Goal: Task Accomplishment & Management: Manage account settings

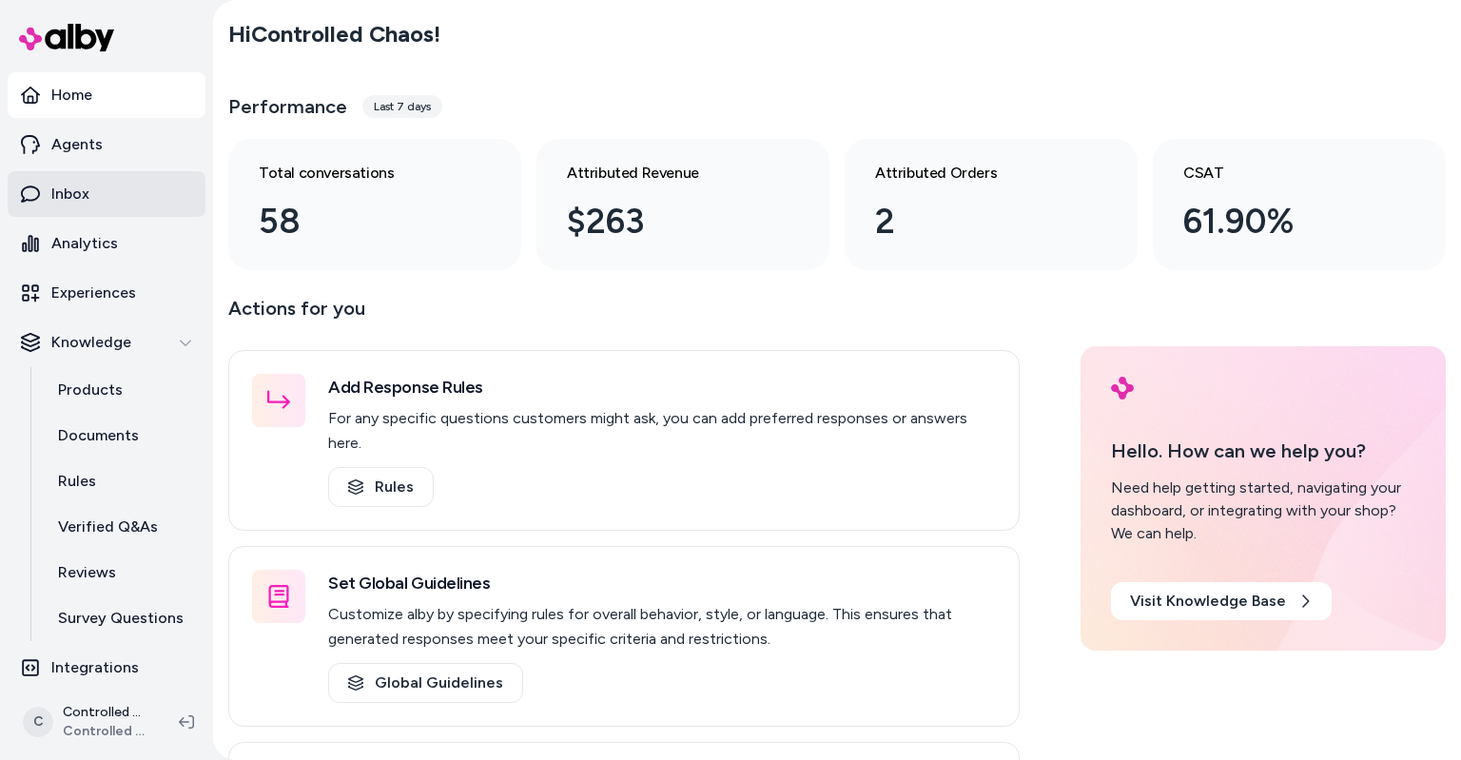
click at [128, 198] on link "Inbox" at bounding box center [107, 194] width 198 height 46
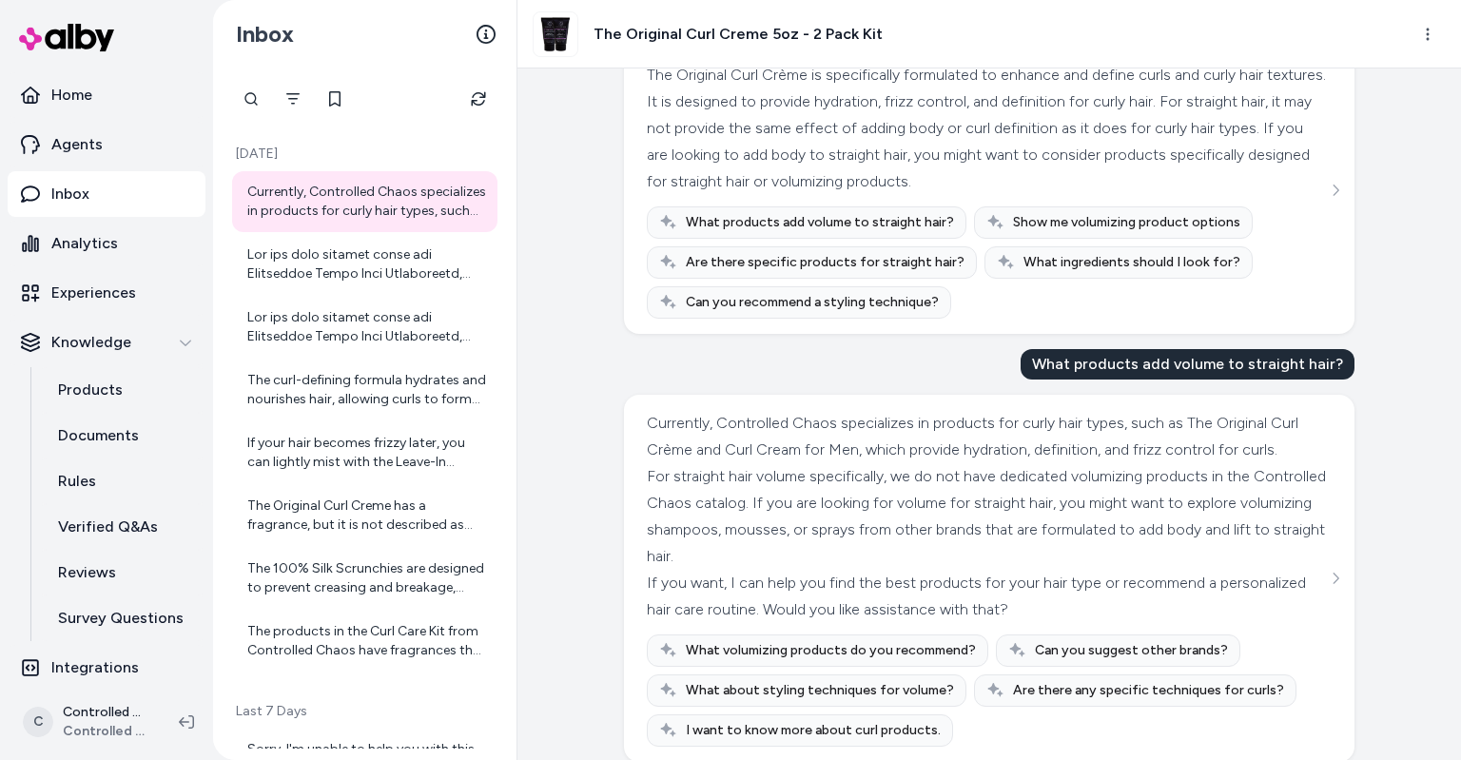
scroll to position [325, 0]
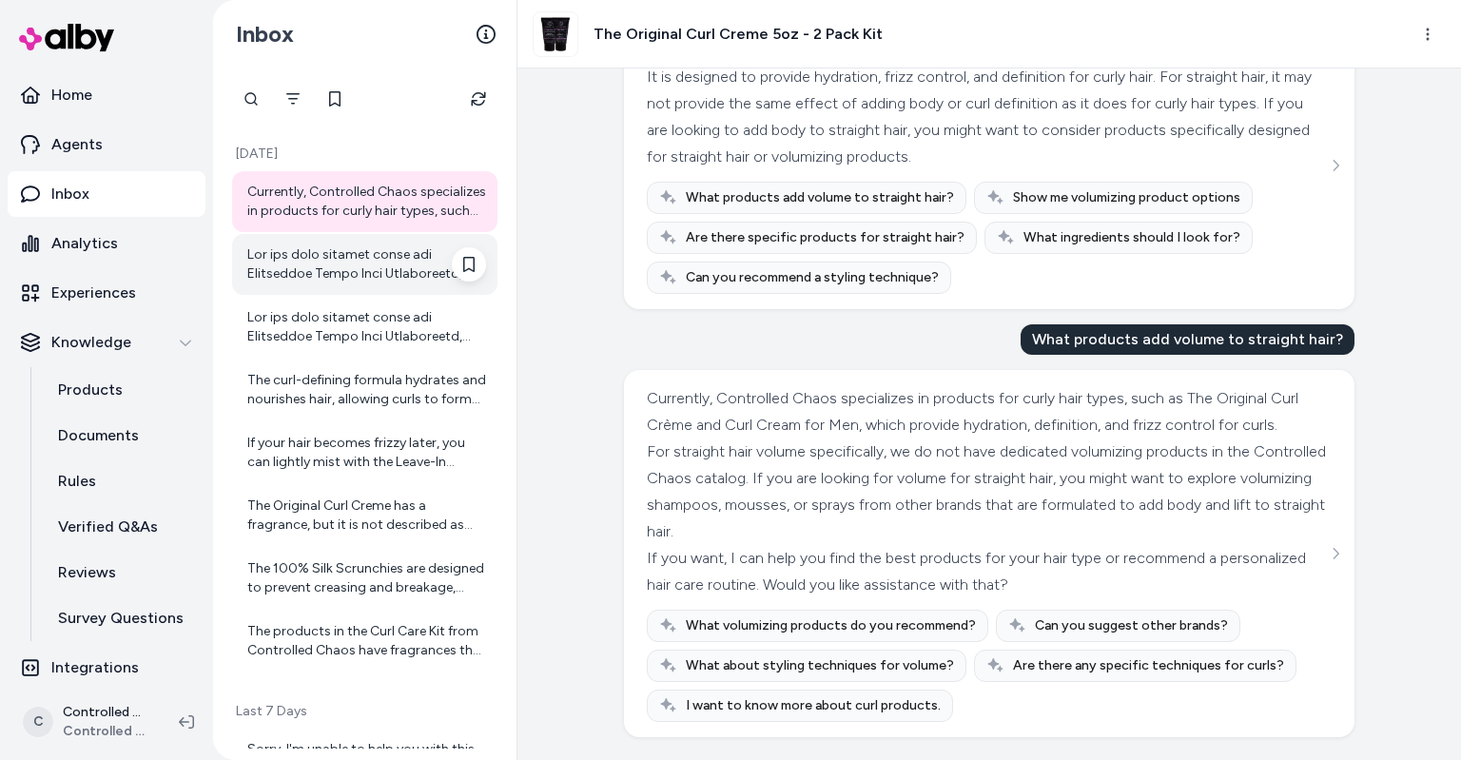
click at [360, 287] on div at bounding box center [364, 264] width 265 height 61
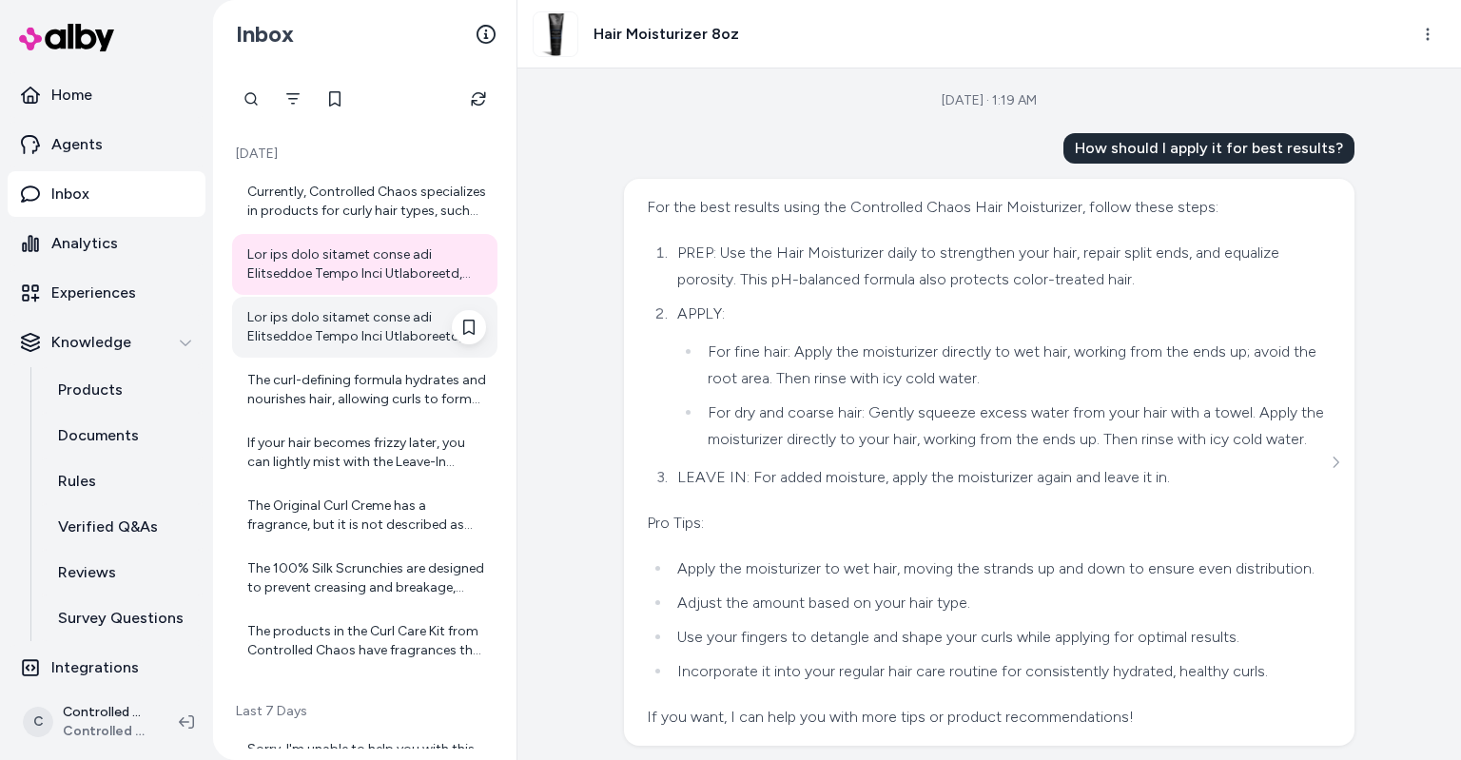
click at [354, 336] on div at bounding box center [366, 327] width 239 height 38
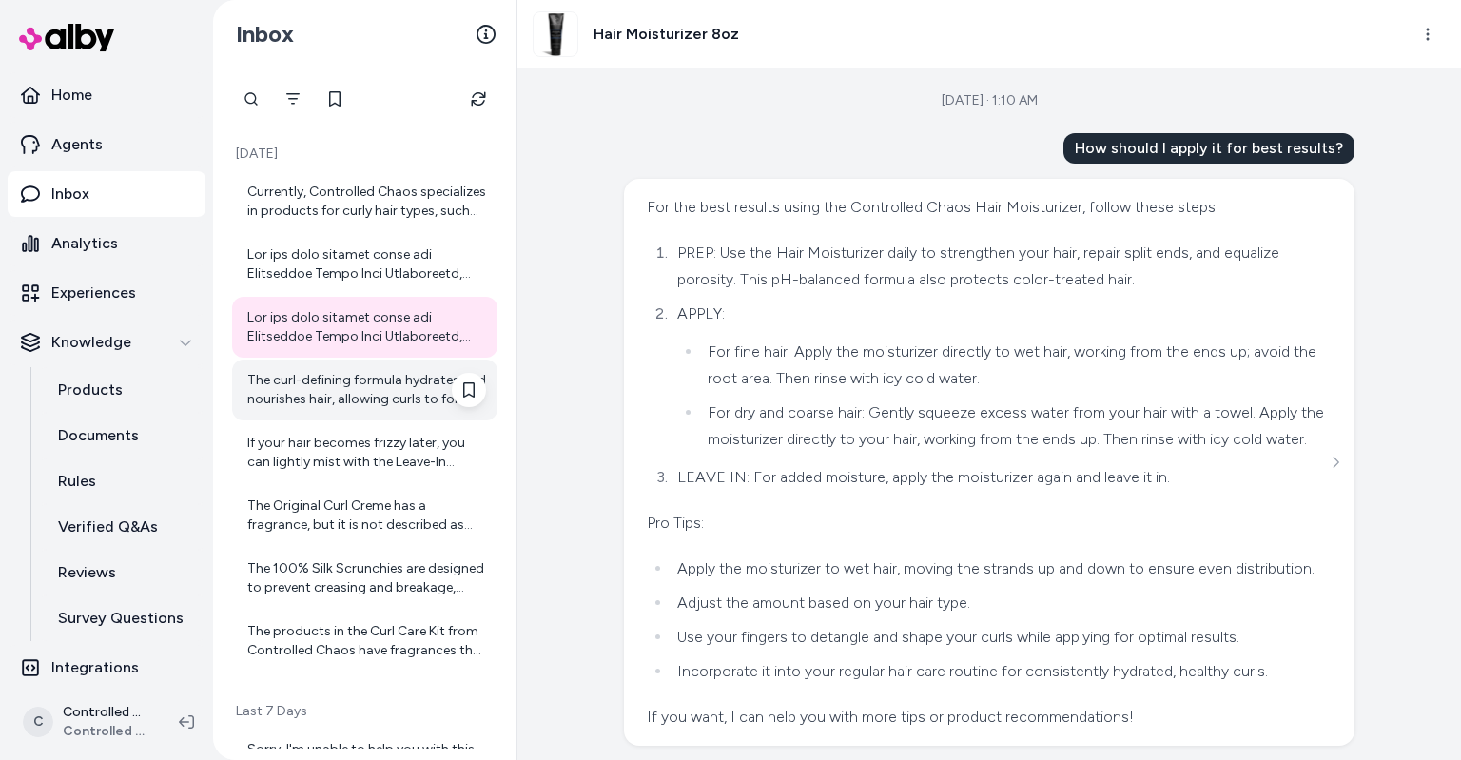
click at [341, 384] on div "The curl-defining formula hydrates and nourishes hair, allowing curls to form n…" at bounding box center [366, 390] width 239 height 38
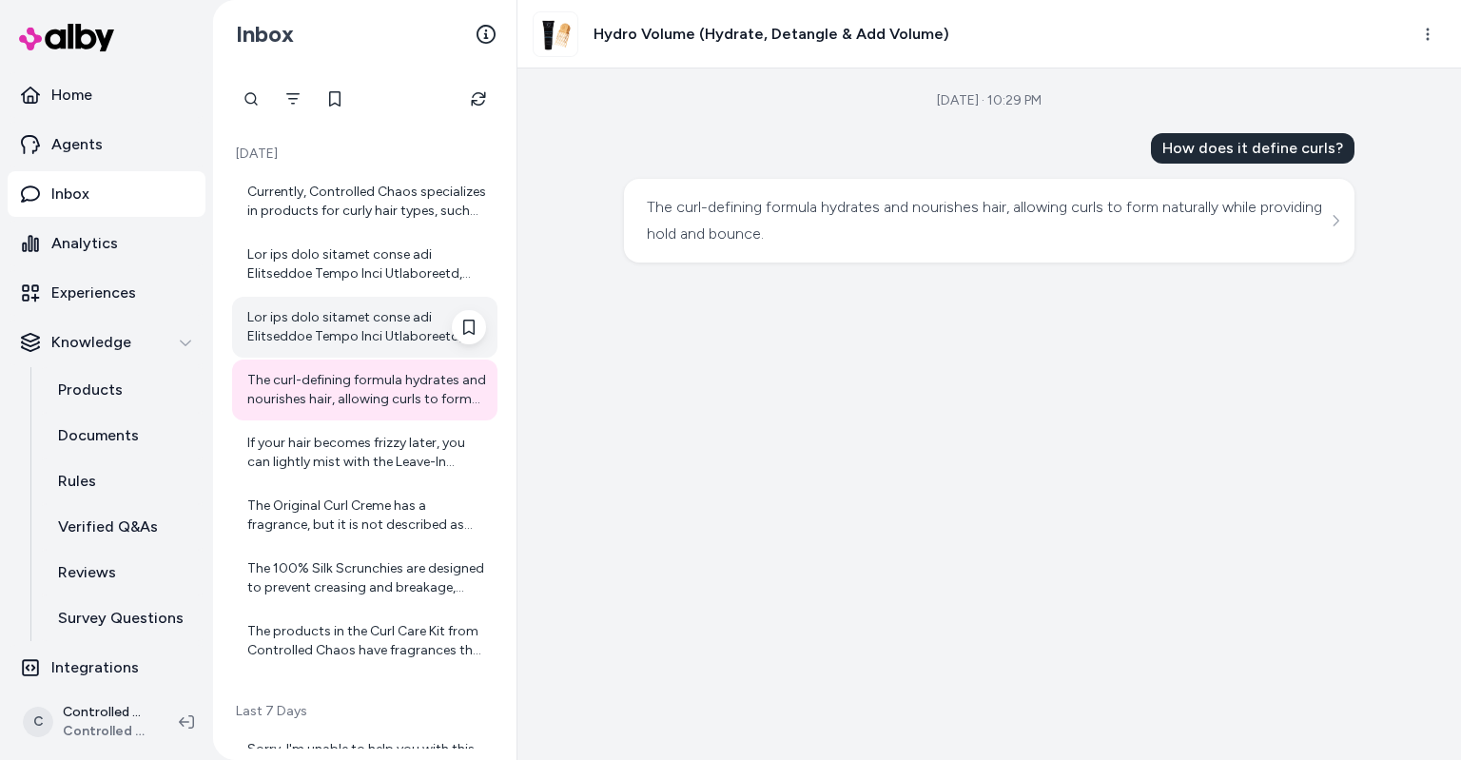
click at [337, 303] on div at bounding box center [364, 327] width 265 height 61
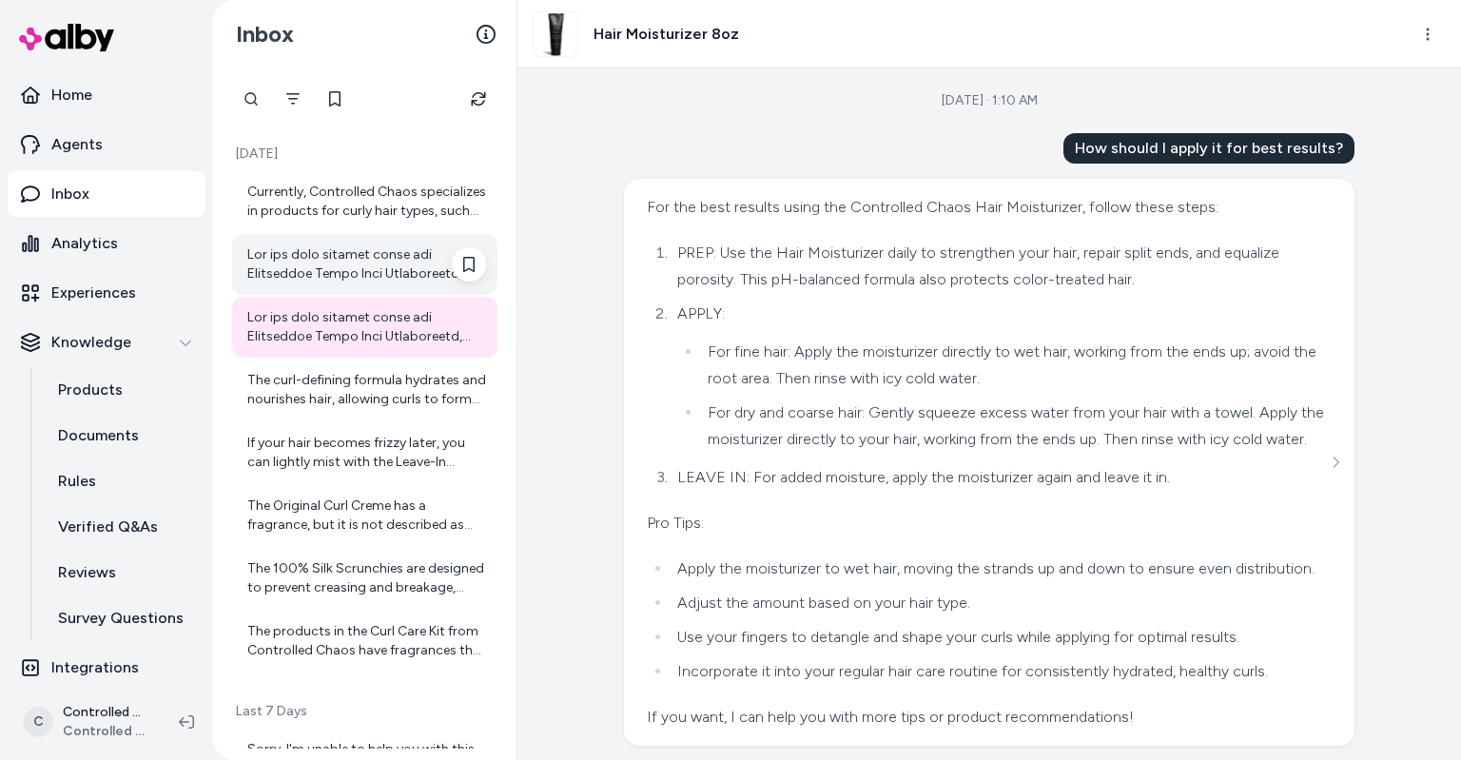
click at [333, 271] on div at bounding box center [366, 264] width 239 height 38
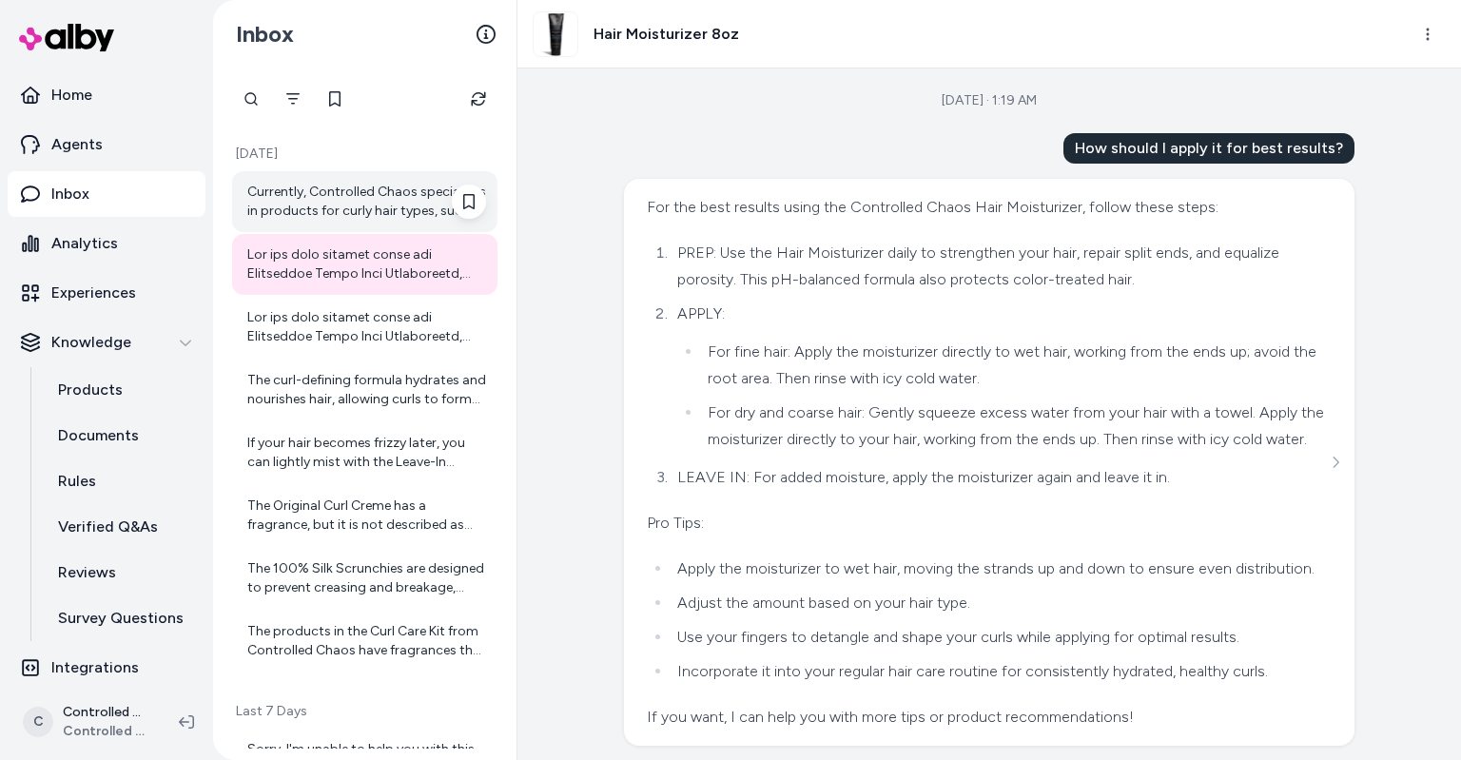
click at [336, 213] on div "Currently, Controlled Chaos specializes in products for curly hair types, such …" at bounding box center [366, 202] width 239 height 38
